Goal: Task Accomplishment & Management: Manage account settings

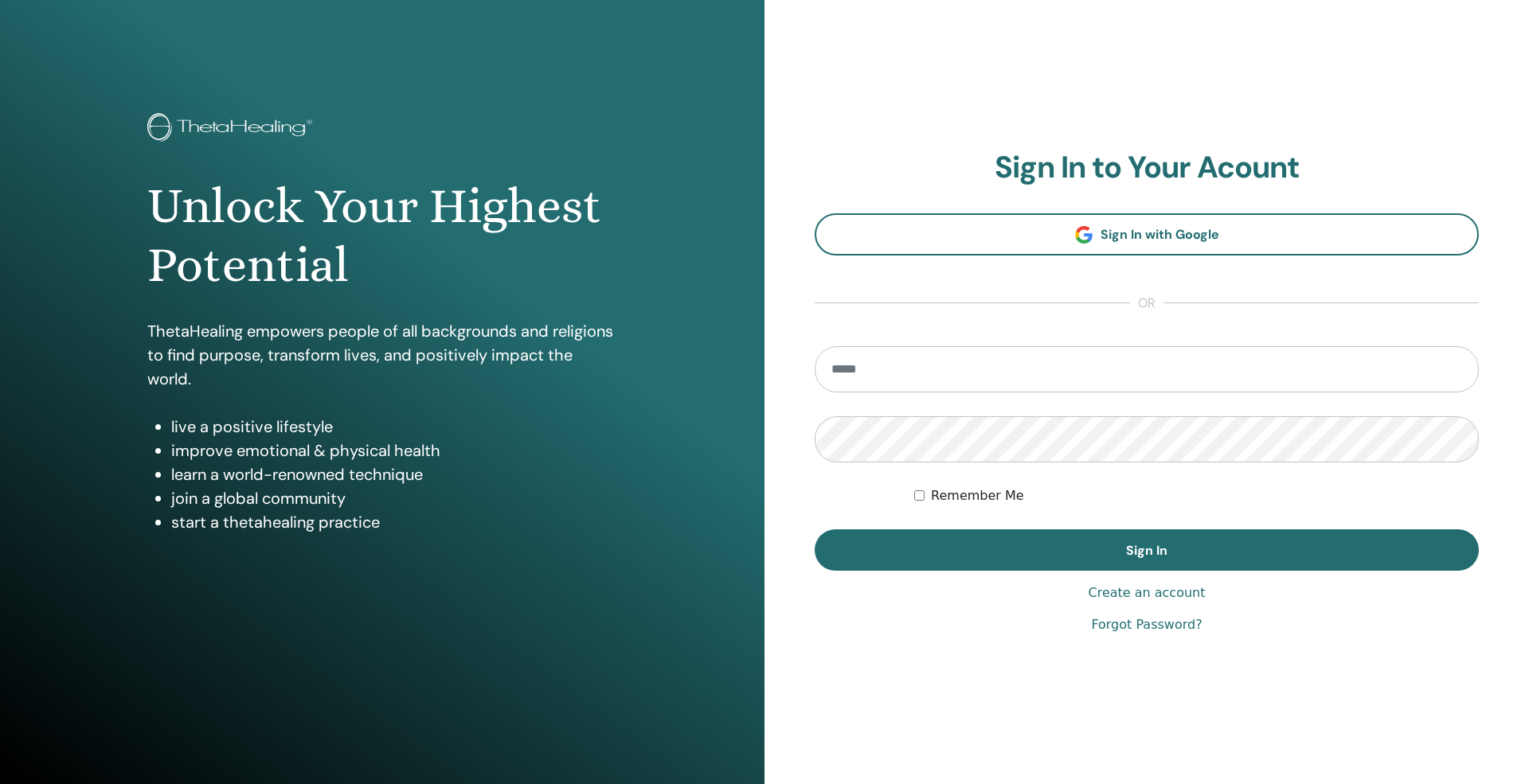
type input "**********"
click at [1061, 390] on input "**********" at bounding box center [1147, 370] width 664 height 46
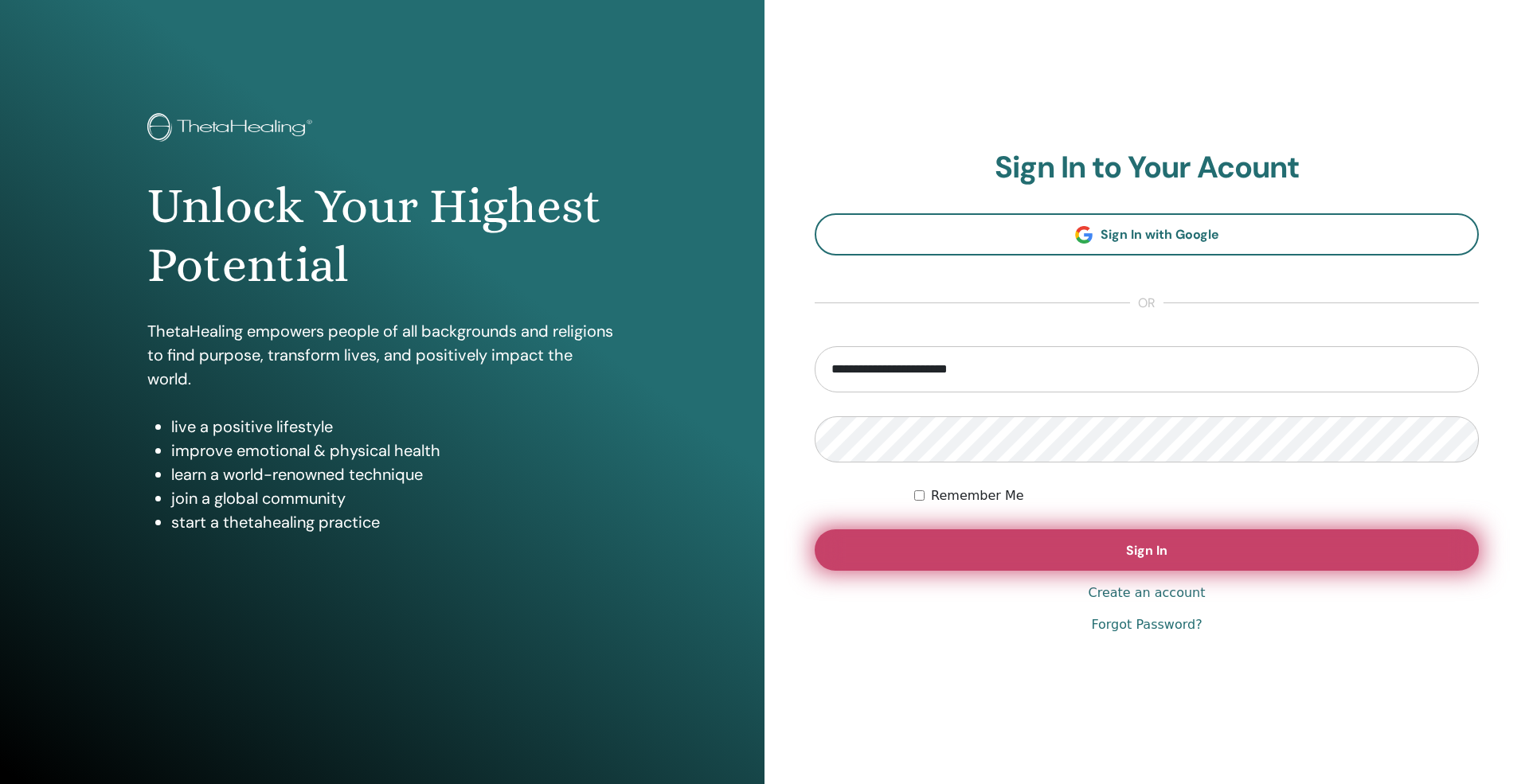
click at [1343, 542] on button "Sign In" at bounding box center [1147, 551] width 664 height 42
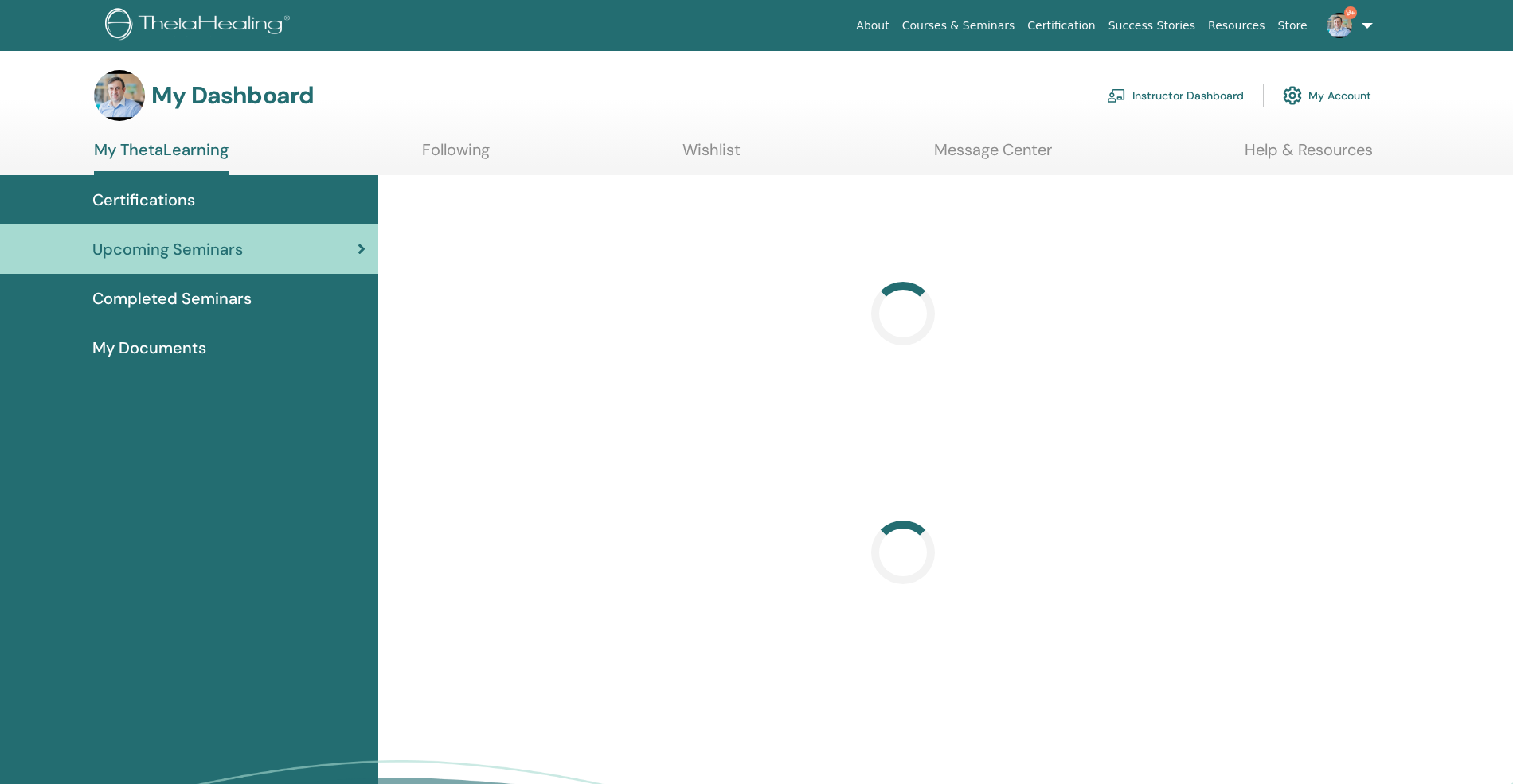
click at [1189, 97] on link "Instructor Dashboard" at bounding box center [1175, 95] width 137 height 35
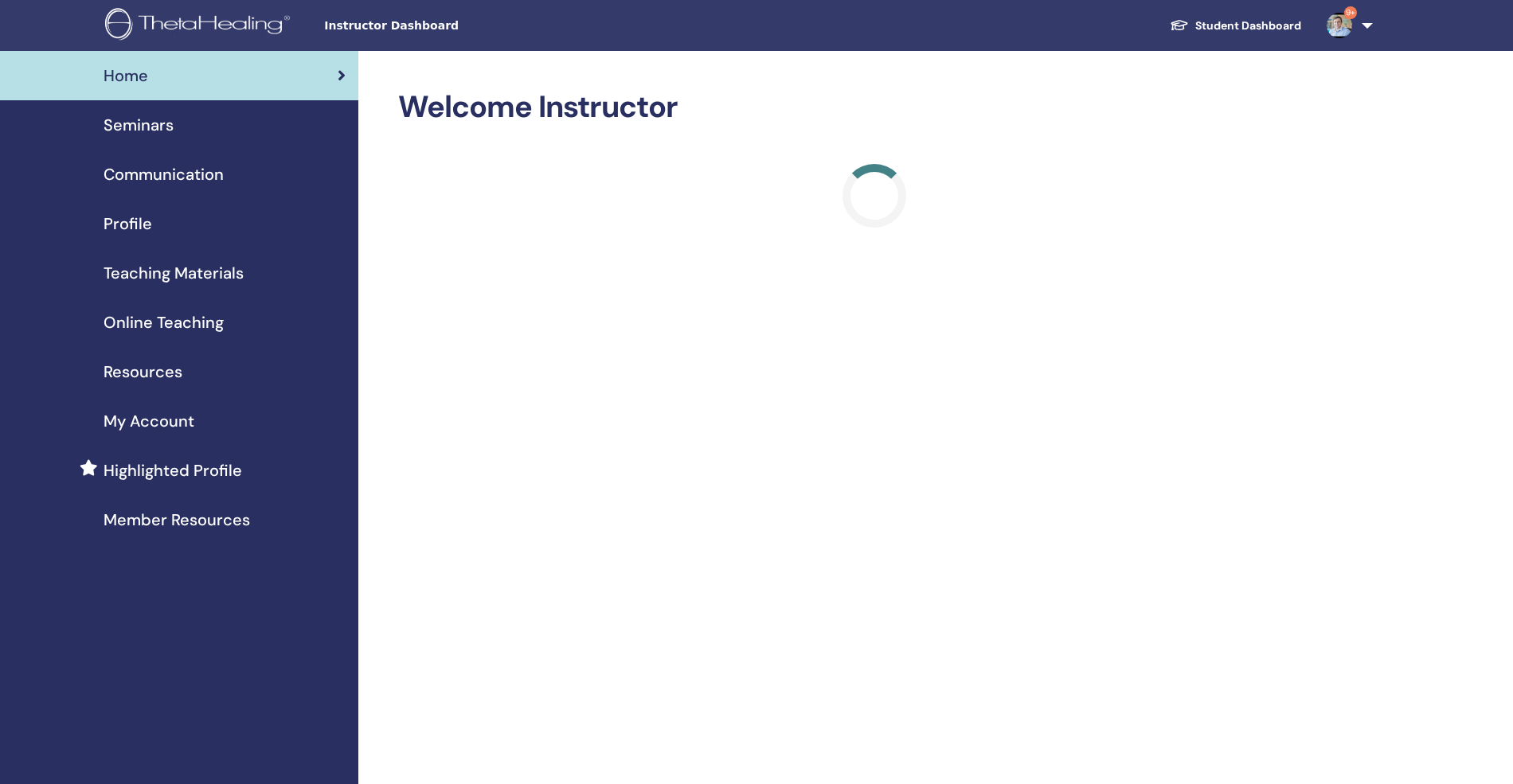
click at [188, 127] on div "Seminars" at bounding box center [179, 125] width 333 height 24
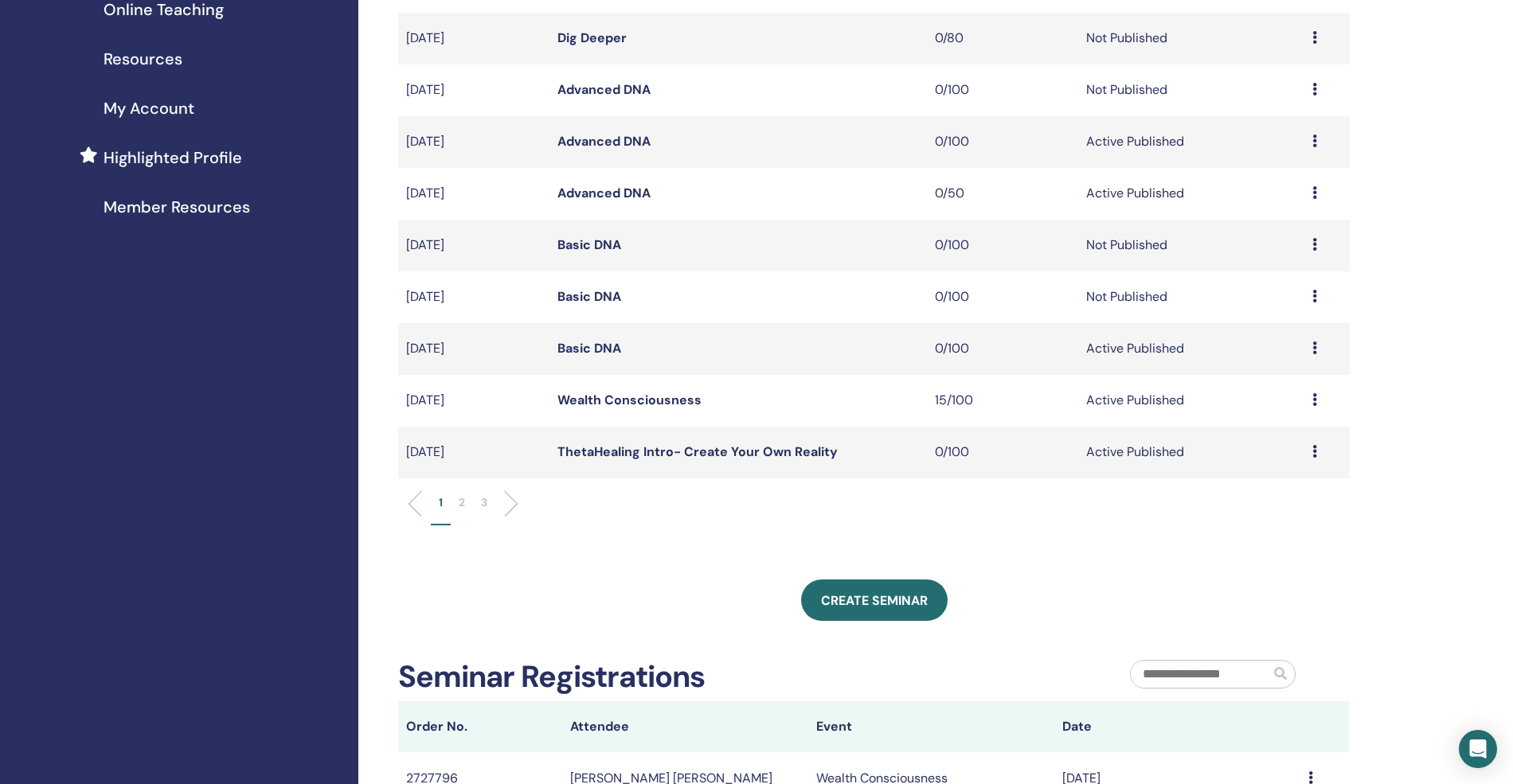
scroll to position [318, 0]
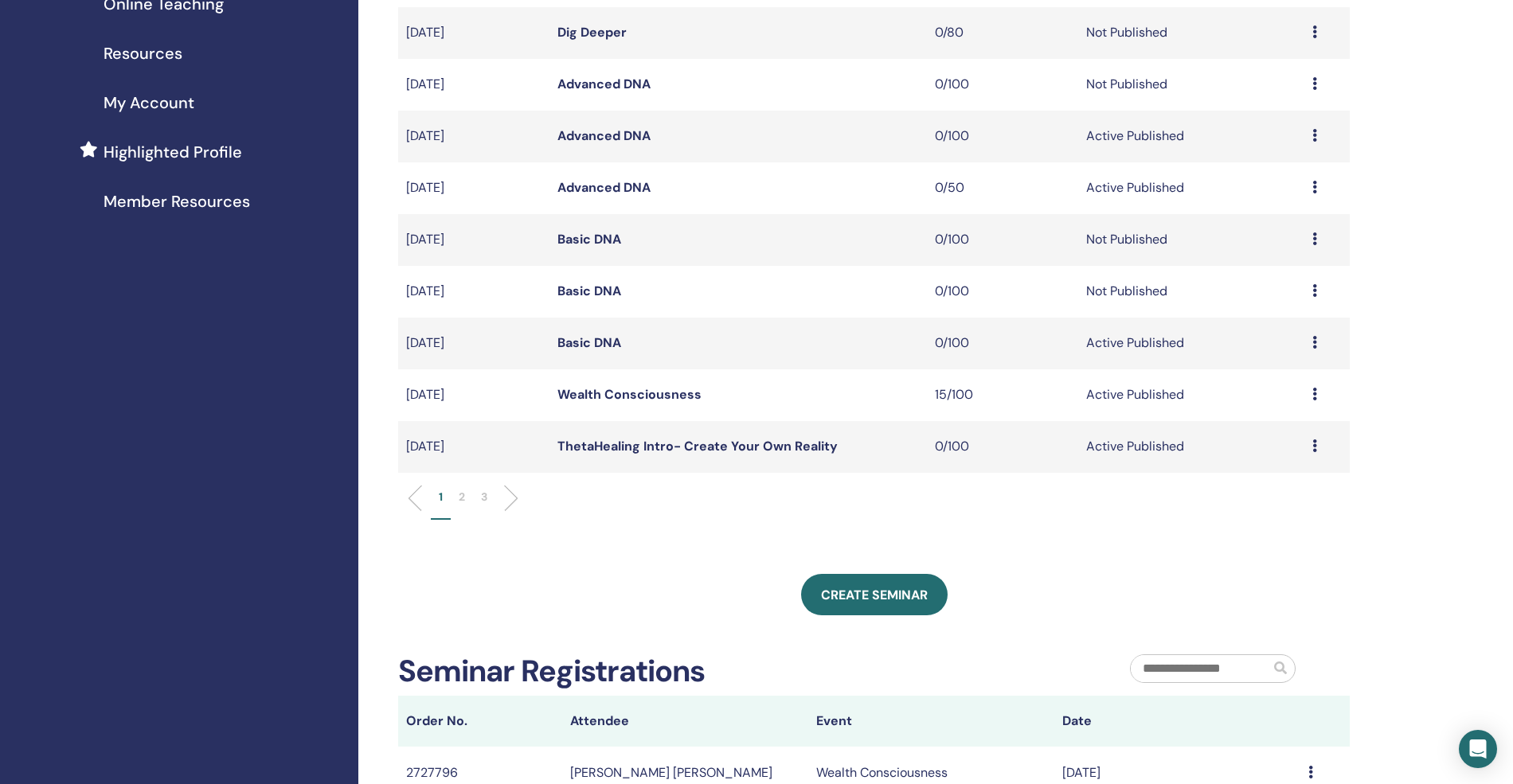
click at [459, 495] on p "2" at bounding box center [462, 497] width 6 height 17
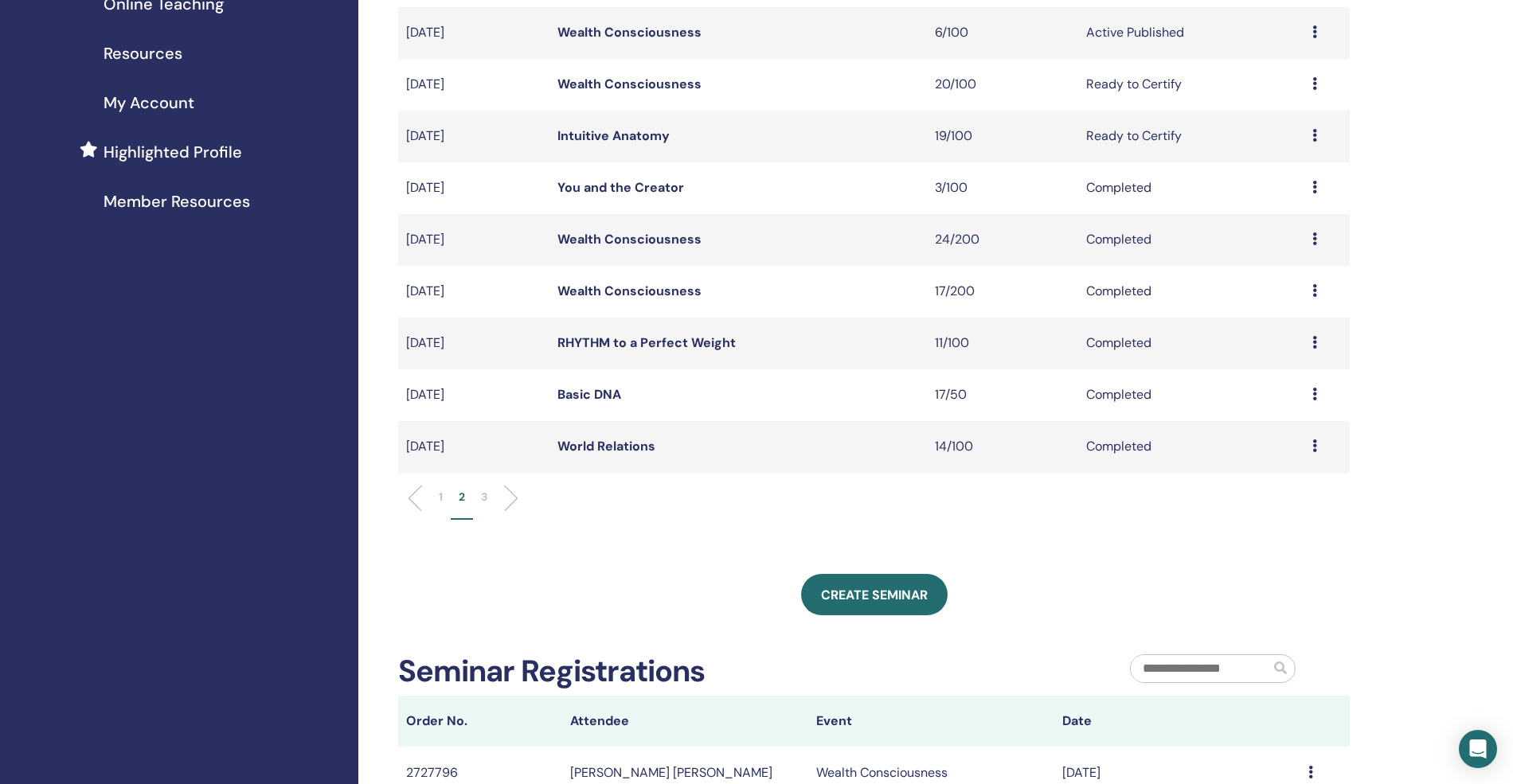
scroll to position [106, 0]
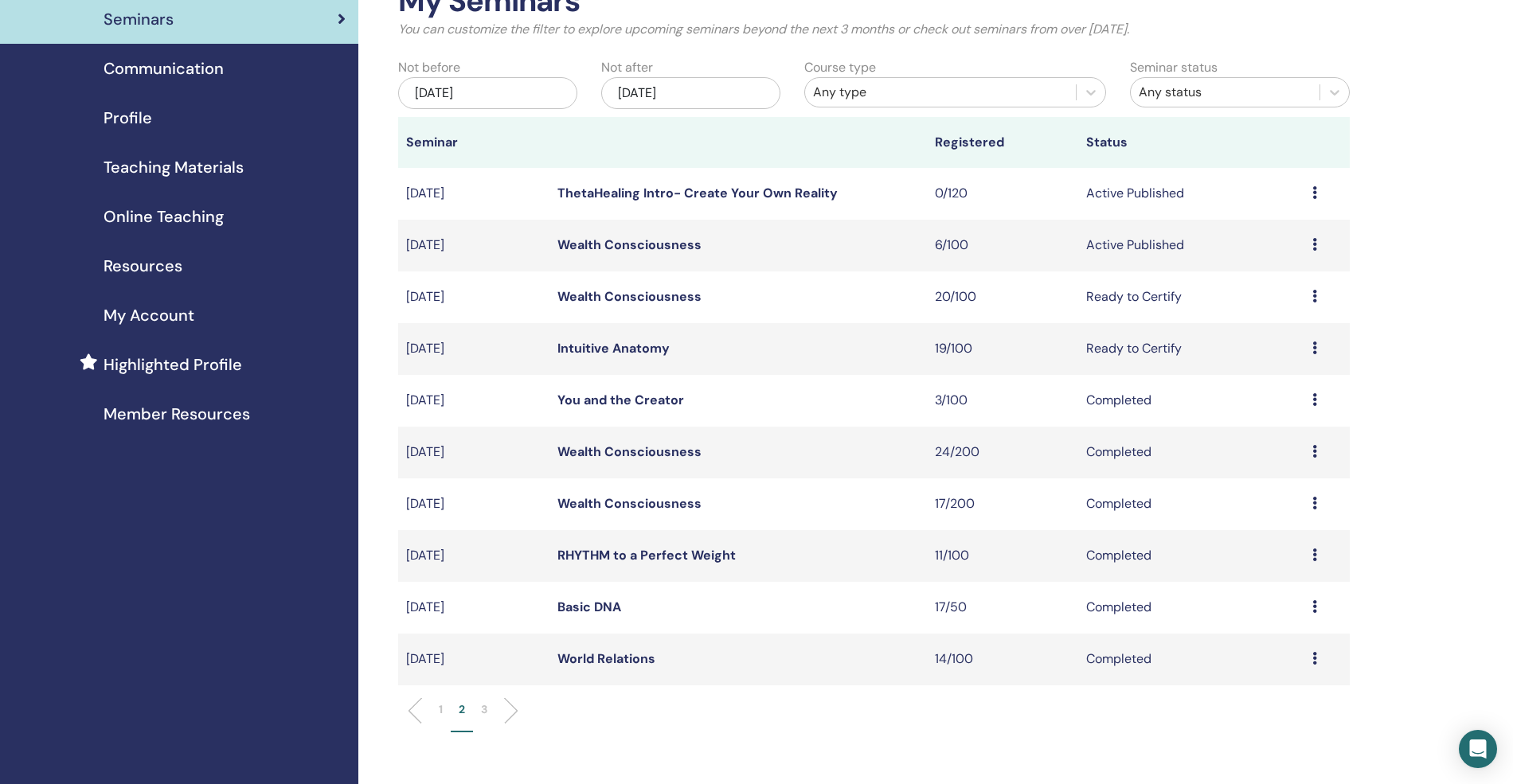
click at [670, 302] on link "Wealth Consciousness" at bounding box center [629, 297] width 144 height 17
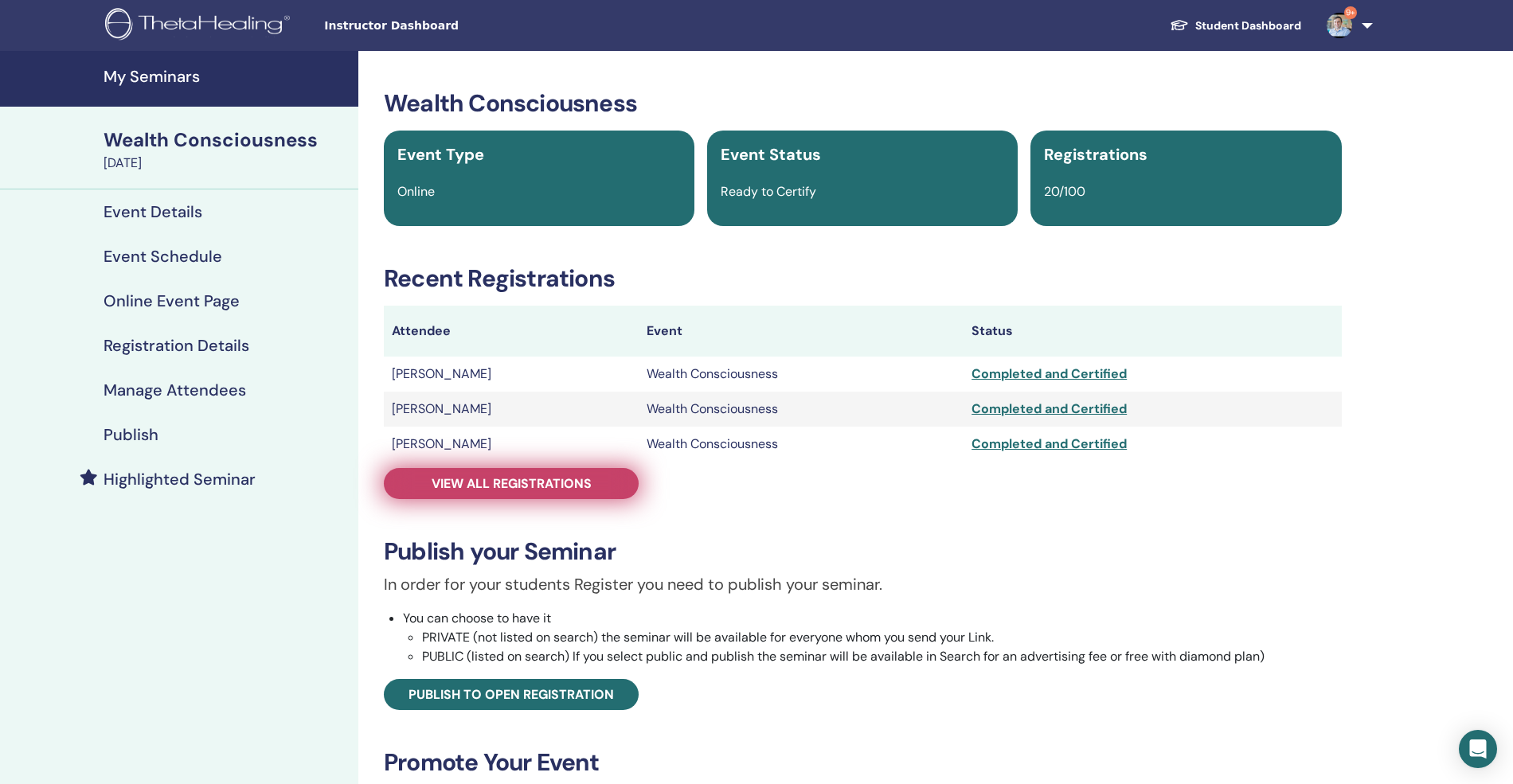
click at [600, 486] on link "View all registrations" at bounding box center [512, 483] width 255 height 31
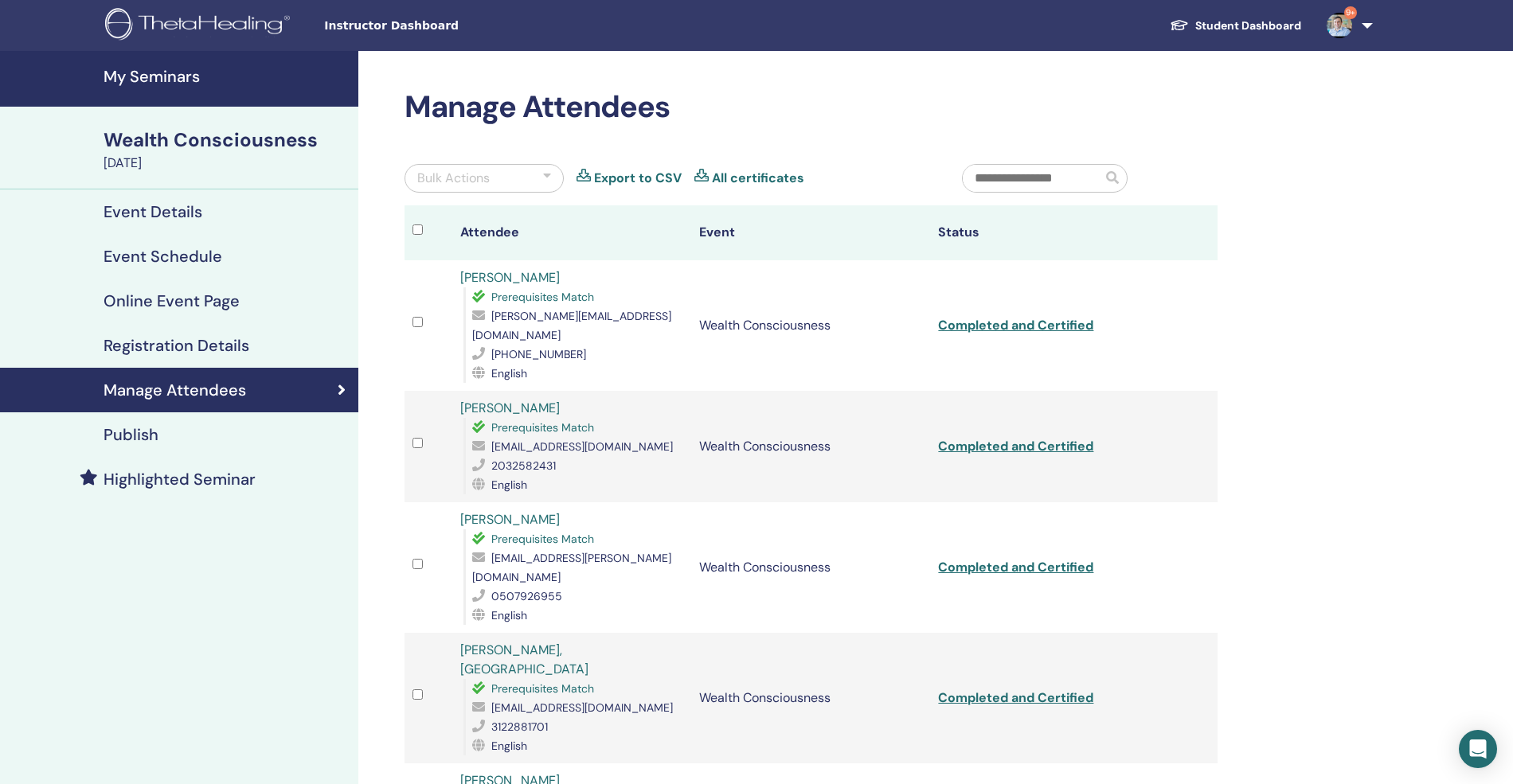
click at [1061, 319] on link "Completed and Certified" at bounding box center [1016, 325] width 156 height 17
